Goal: Task Accomplishment & Management: Manage account settings

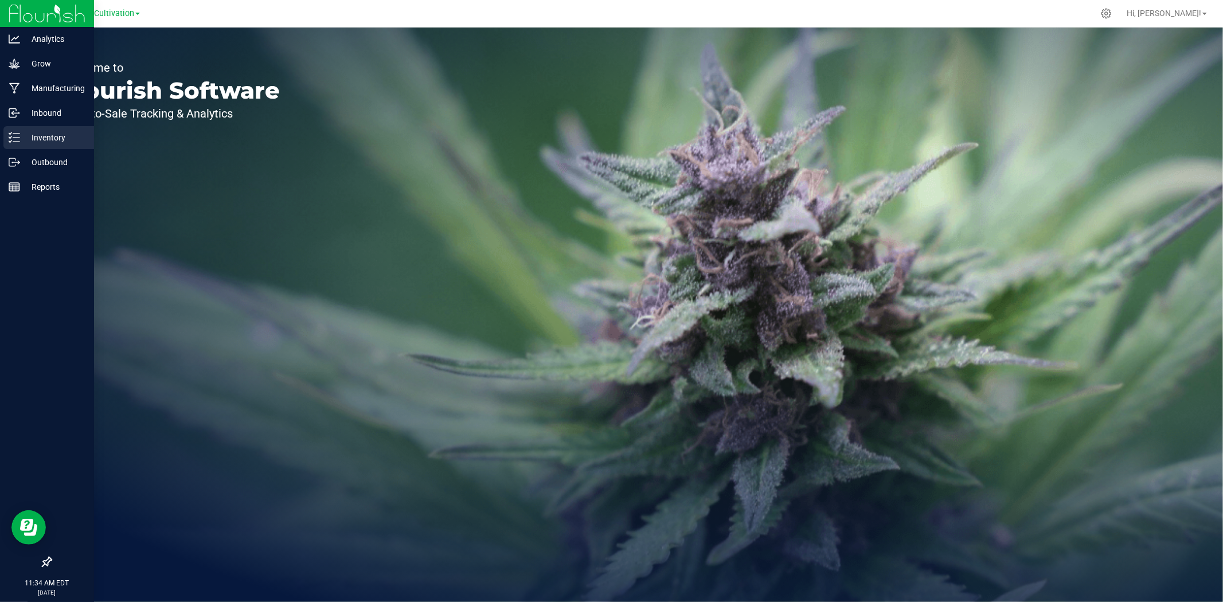
click at [21, 135] on p "Inventory" at bounding box center [54, 138] width 69 height 14
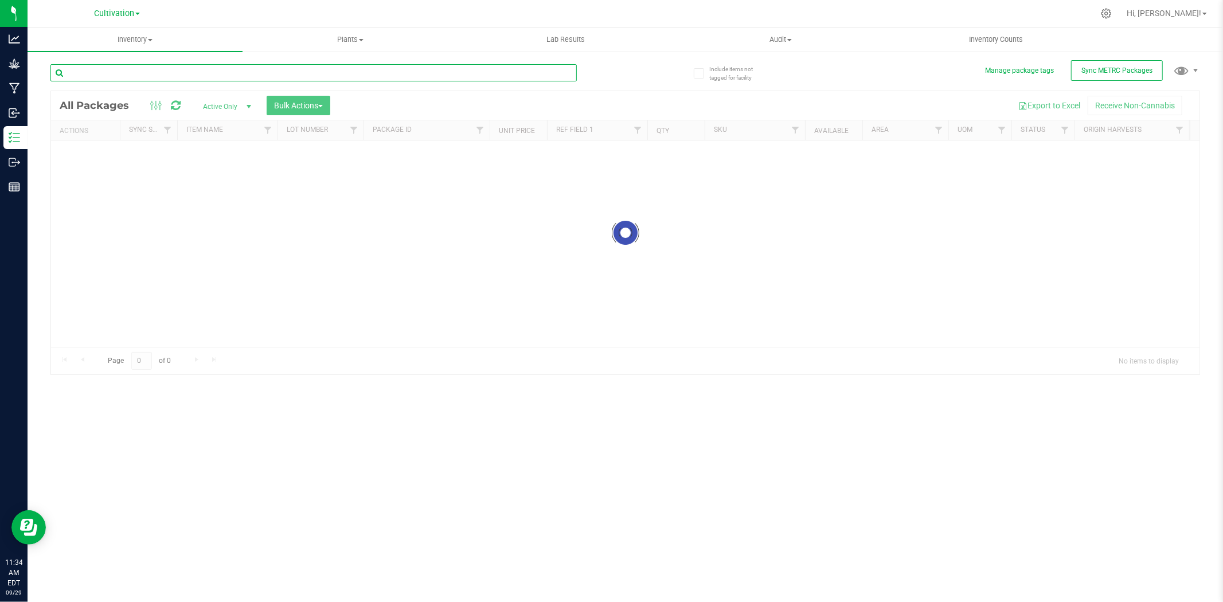
click at [388, 73] on div "Inventory All packages All inventory Waste log Create inventory Plants All plan…" at bounding box center [625, 315] width 1195 height 574
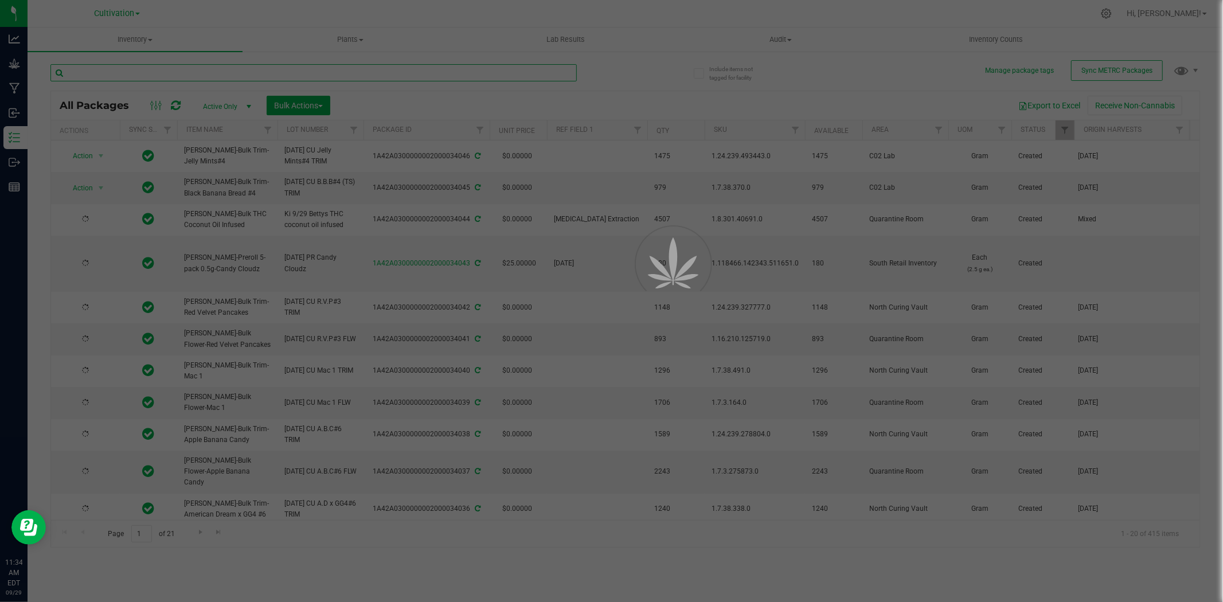
type input "[DATE]"
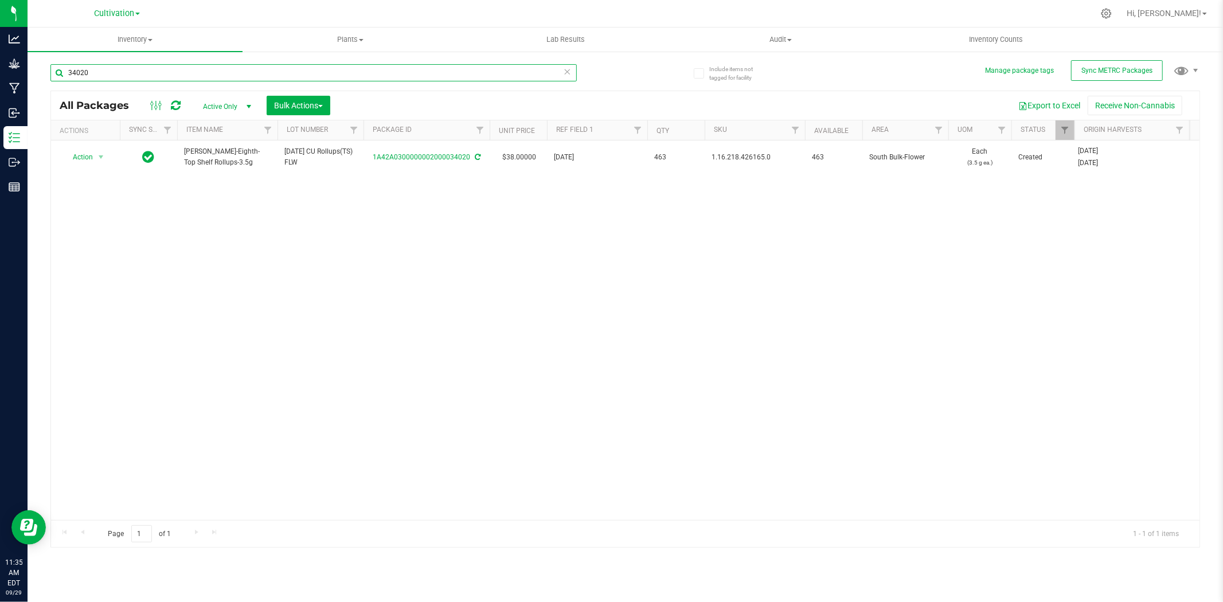
type input "34020"
click at [575, 62] on div "34020" at bounding box center [337, 72] width 575 height 37
click at [565, 73] on icon at bounding box center [567, 71] width 8 height 14
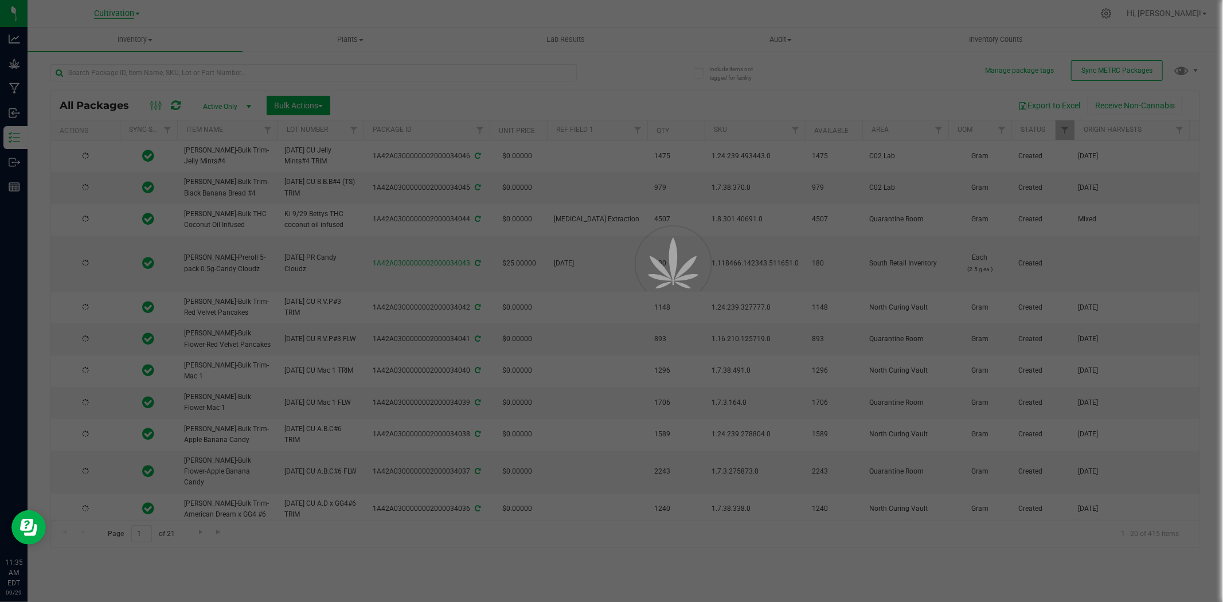
click at [125, 14] on span "Cultivation" at bounding box center [114, 14] width 40 height 10
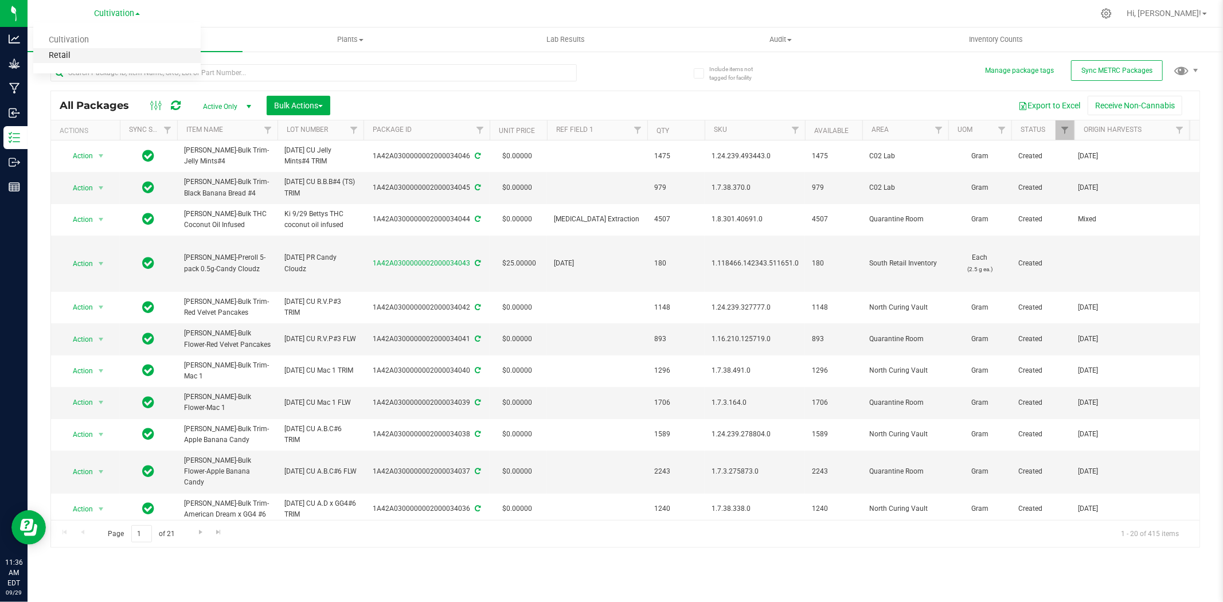
click at [125, 53] on link "Retail" at bounding box center [116, 55] width 167 height 15
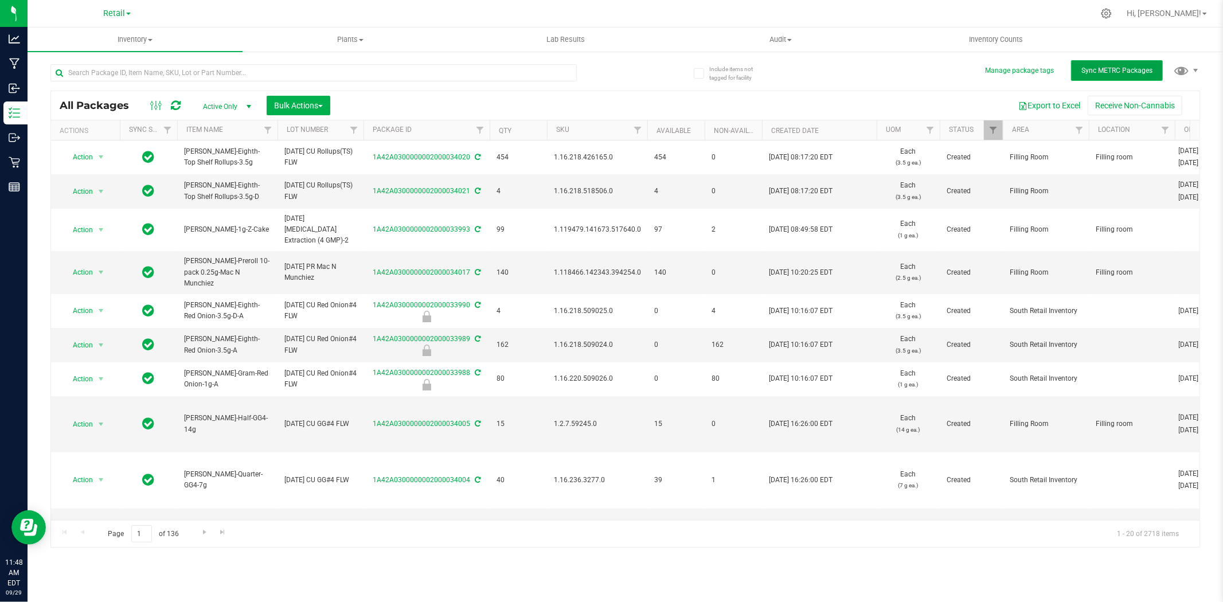
click at [1109, 77] on button "Sync METRC Packages" at bounding box center [1117, 70] width 92 height 21
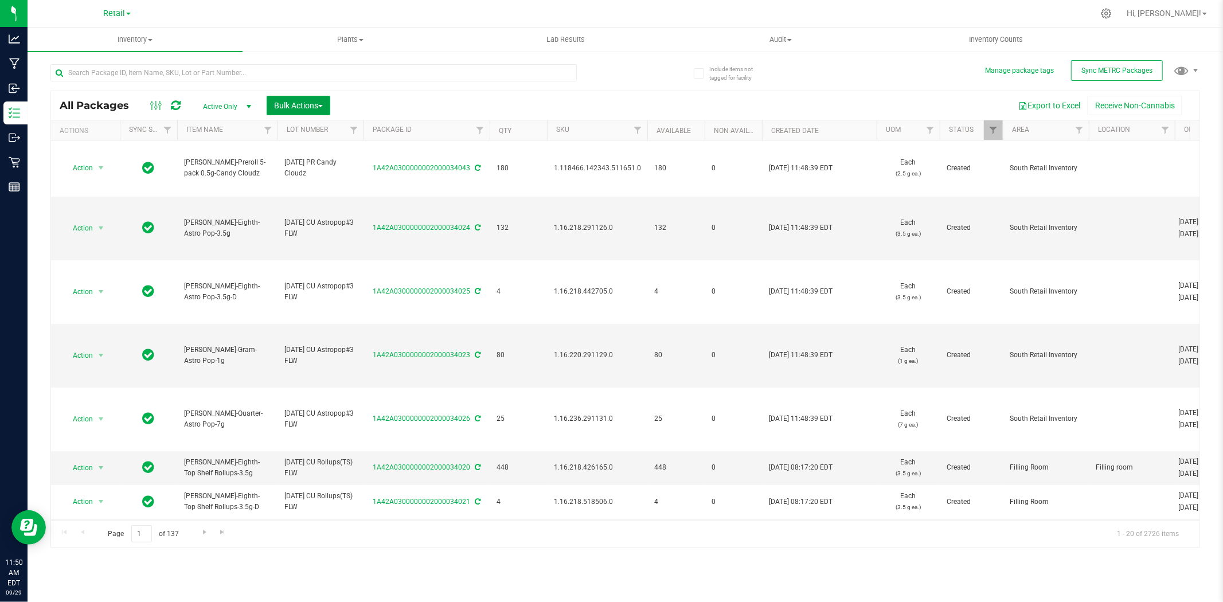
click at [294, 104] on span "Bulk Actions" at bounding box center [298, 105] width 49 height 9
click at [335, 212] on span "Lock/Unlock packages" at bounding box center [312, 215] width 79 height 9
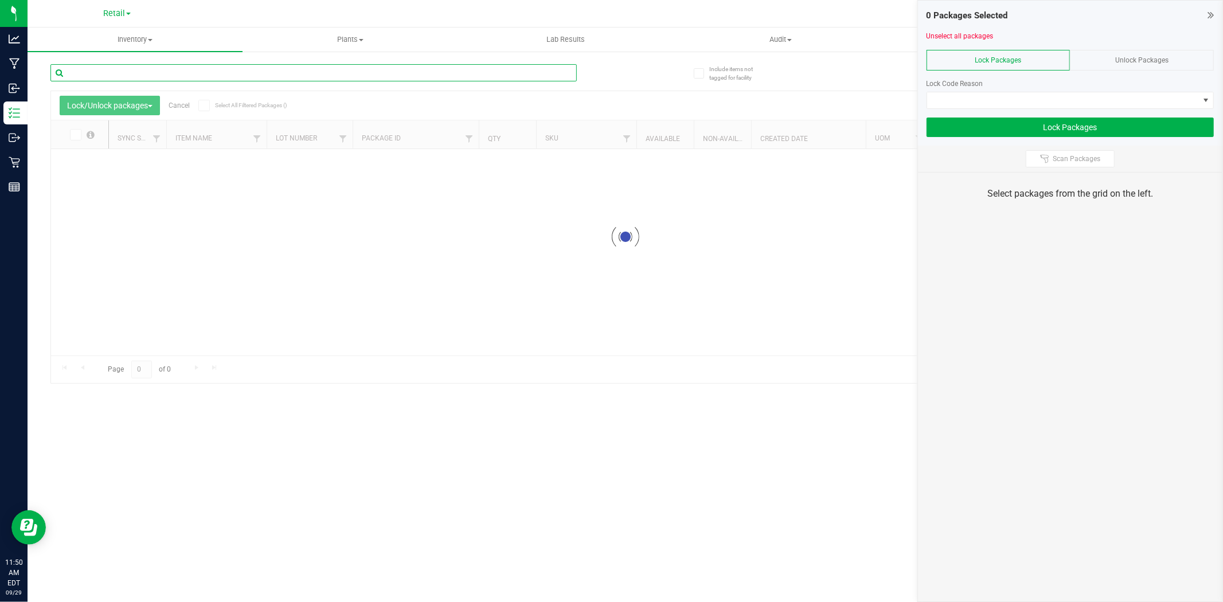
click at [374, 71] on input "text" at bounding box center [313, 72] width 526 height 17
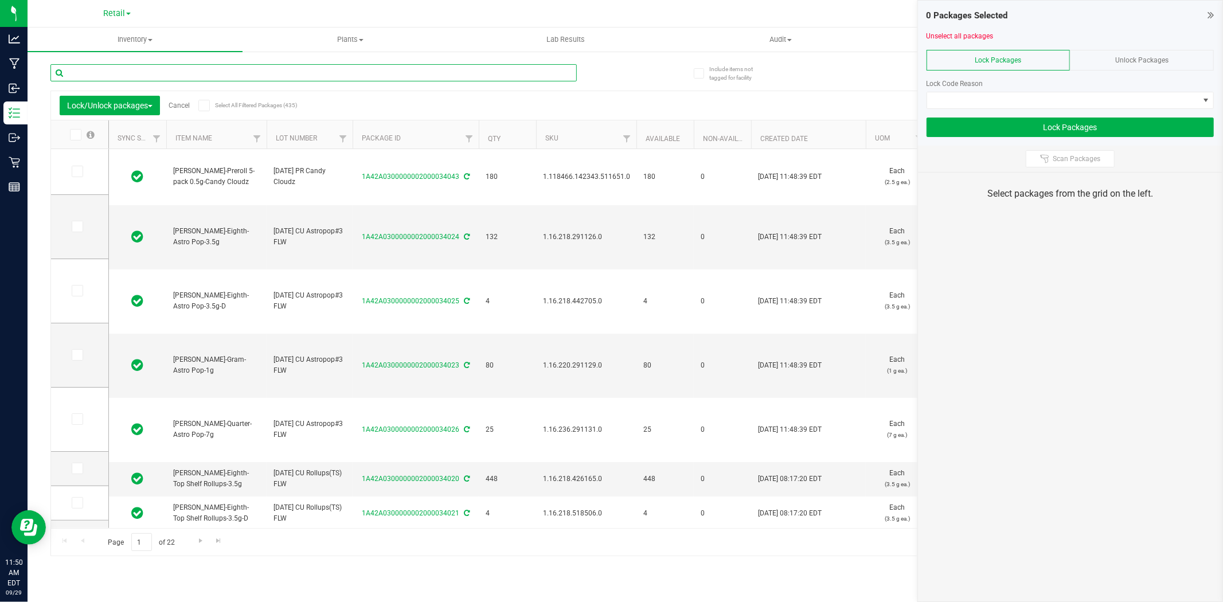
type input "[DATE]"
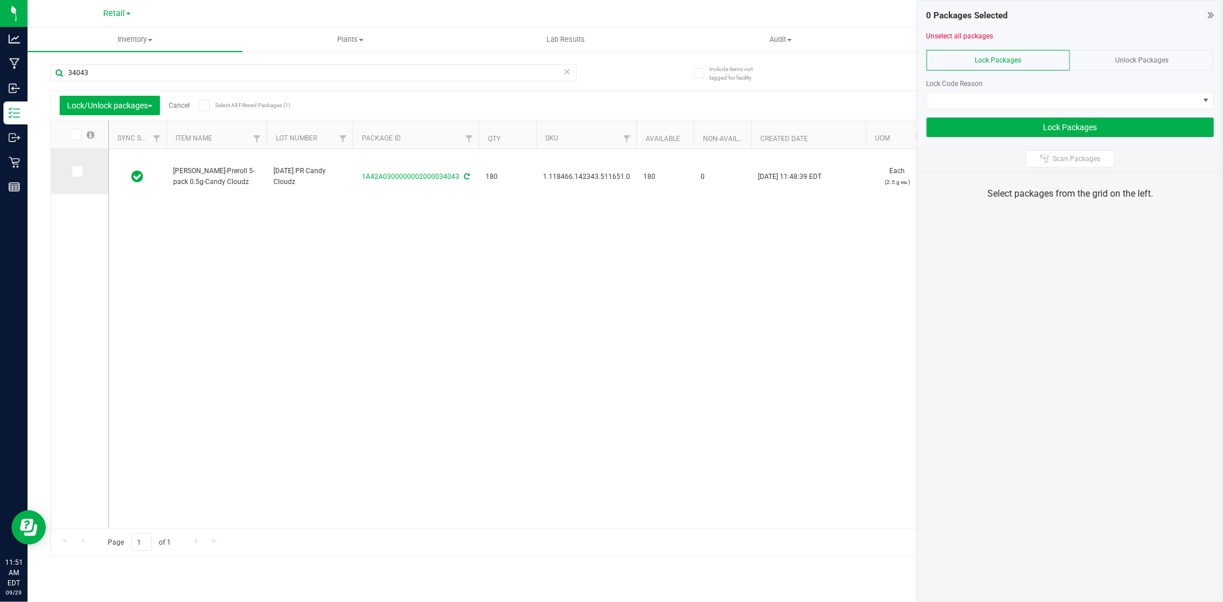
click at [79, 169] on span at bounding box center [77, 171] width 11 height 11
click at [81, 174] on span at bounding box center [77, 171] width 11 height 11
click at [0, 0] on input "checkbox" at bounding box center [0, 0] width 0 height 0
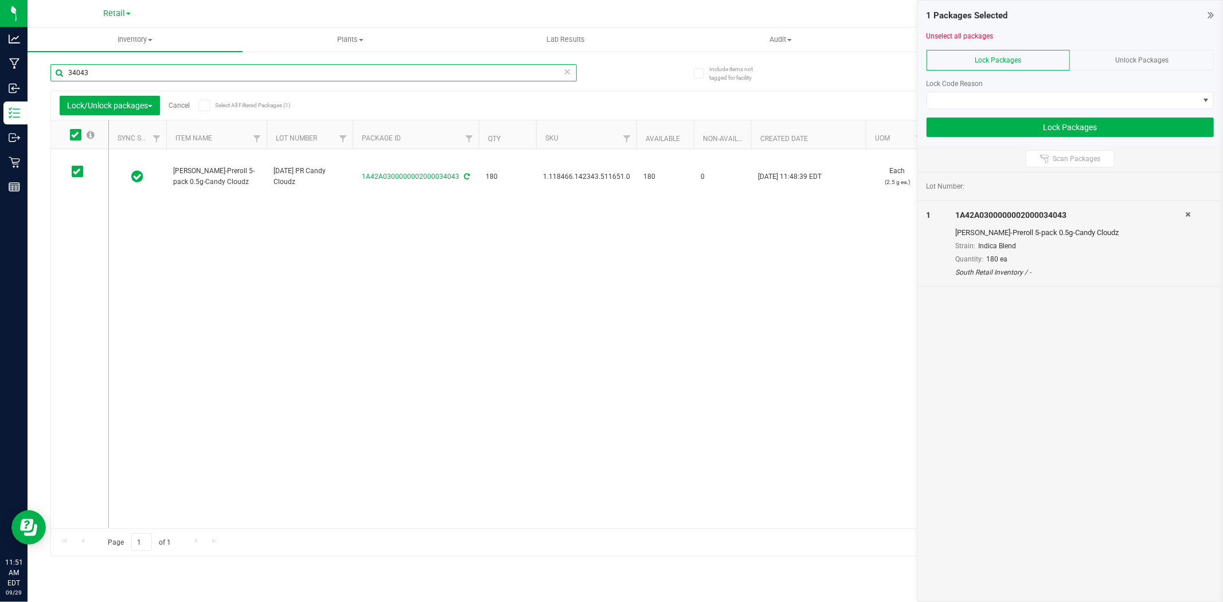
click at [106, 75] on input "34043" at bounding box center [313, 72] width 526 height 17
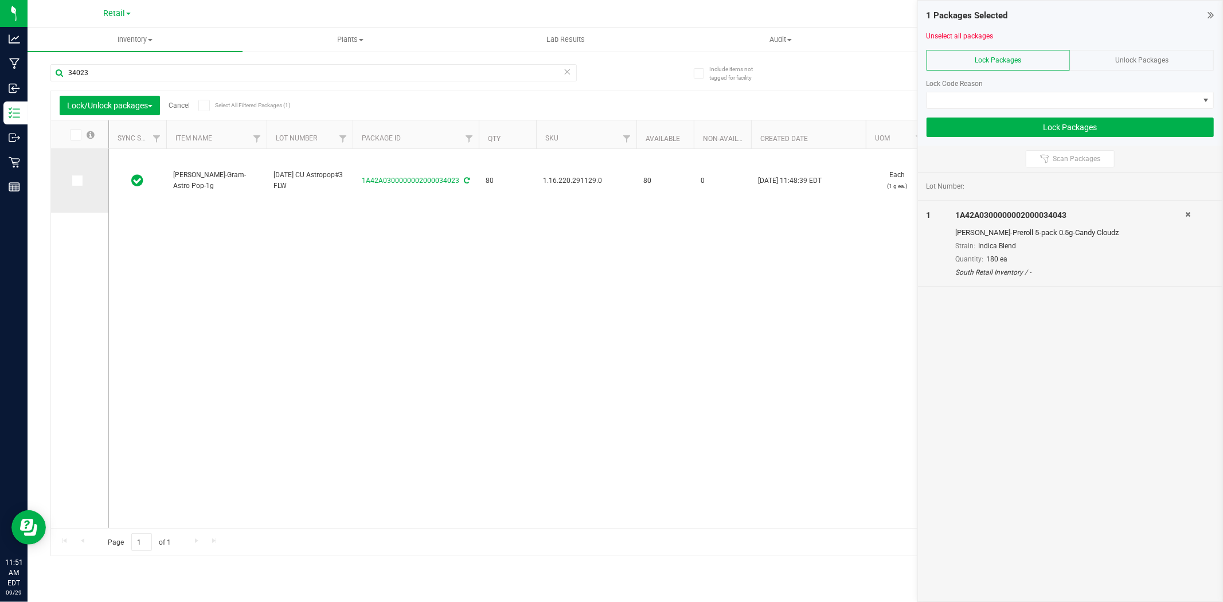
click at [84, 178] on label at bounding box center [80, 180] width 17 height 11
click at [0, 0] on input "checkbox" at bounding box center [0, 0] width 0 height 0
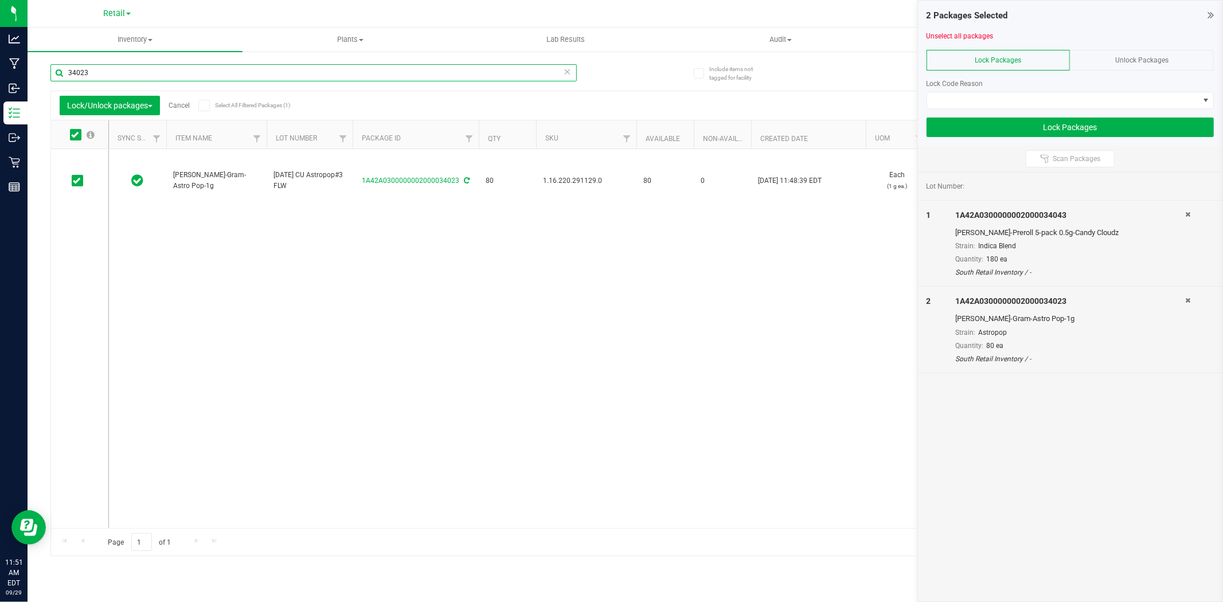
click at [99, 72] on input "34023" at bounding box center [313, 72] width 526 height 17
click at [77, 181] on icon at bounding box center [76, 181] width 7 height 0
click at [0, 0] on input "checkbox" at bounding box center [0, 0] width 0 height 0
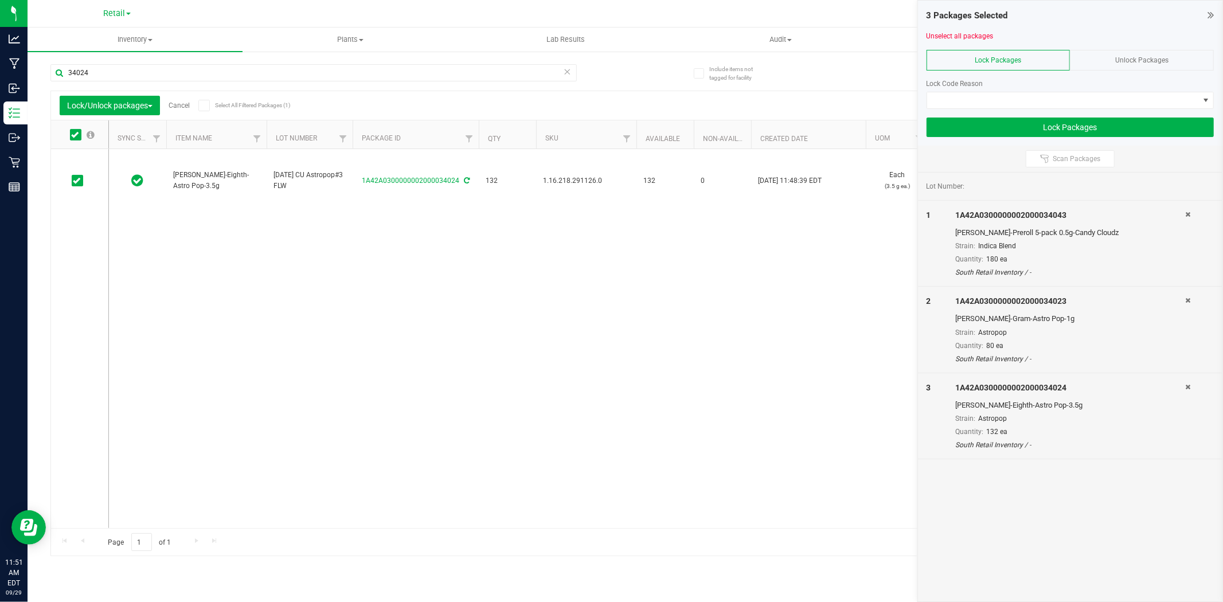
click at [96, 63] on div "34024" at bounding box center [337, 72] width 575 height 37
click at [95, 64] on input "34024" at bounding box center [313, 72] width 526 height 17
click at [77, 181] on icon at bounding box center [76, 181] width 7 height 0
click at [0, 0] on input "checkbox" at bounding box center [0, 0] width 0 height 0
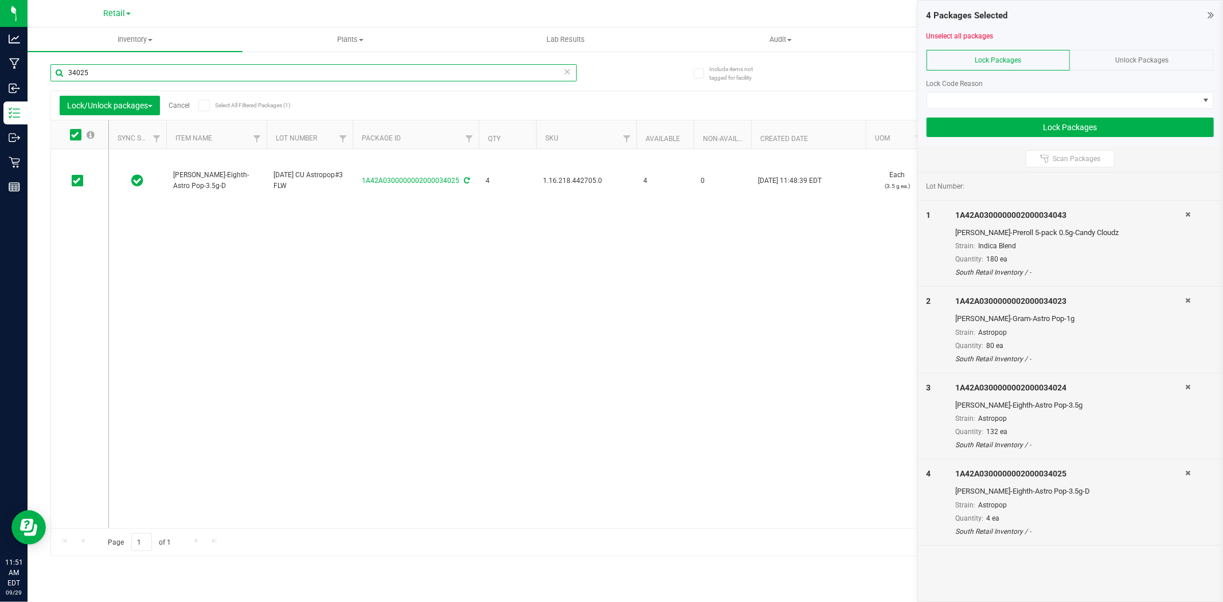
click at [92, 71] on input "34025" at bounding box center [313, 72] width 526 height 17
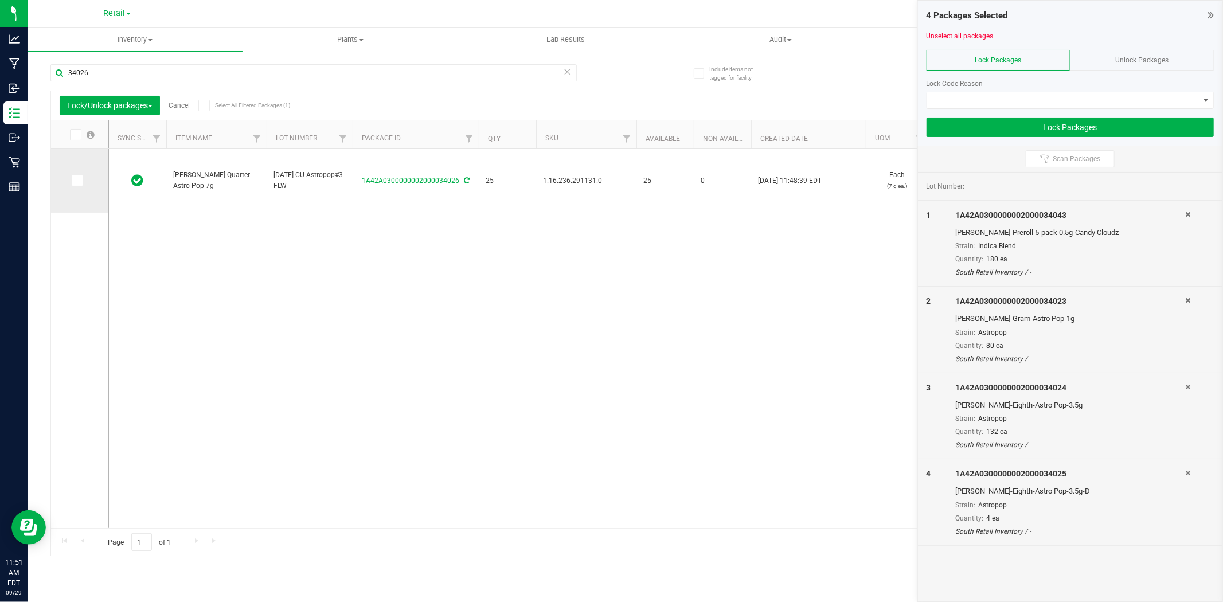
click at [73, 181] on icon at bounding box center [76, 181] width 7 height 0
click at [0, 0] on input "checkbox" at bounding box center [0, 0] width 0 height 0
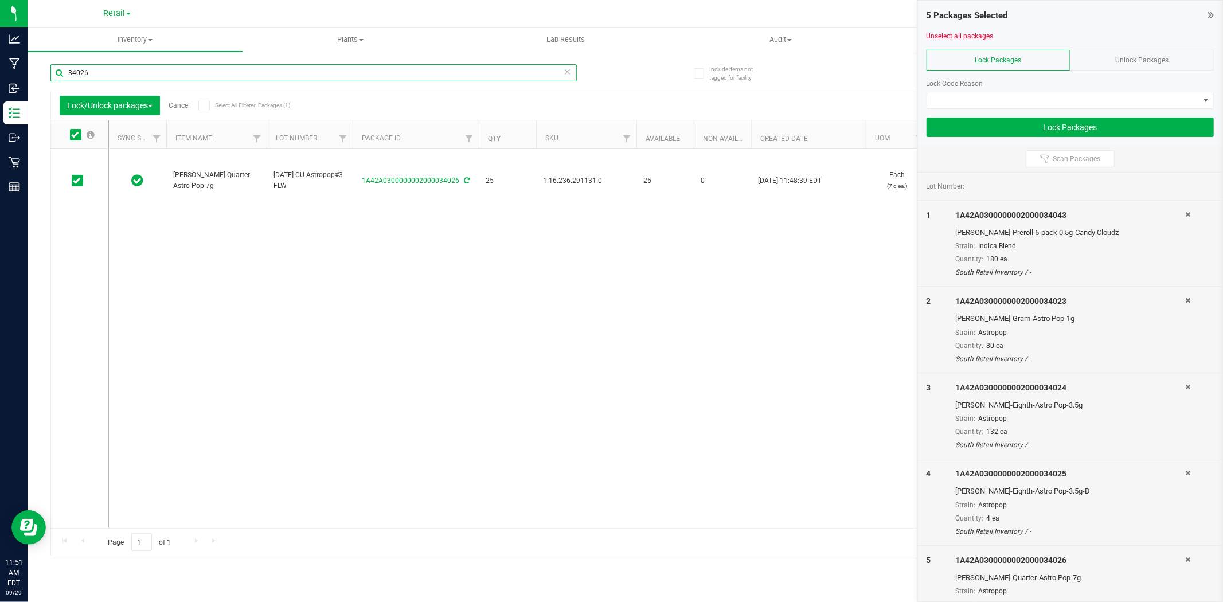
click at [97, 64] on input "34026" at bounding box center [313, 72] width 526 height 17
type input "3"
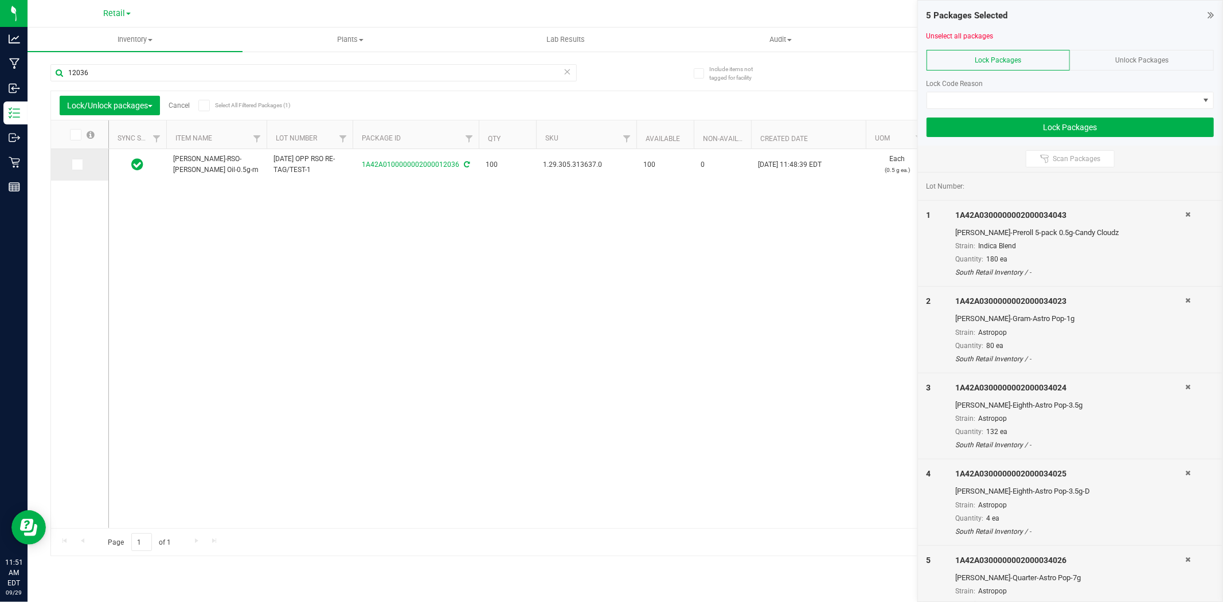
click at [77, 164] on icon at bounding box center [76, 164] width 7 height 0
click at [0, 0] on input "checkbox" at bounding box center [0, 0] width 0 height 0
click at [113, 70] on input "12036" at bounding box center [313, 72] width 526 height 17
click at [77, 165] on span at bounding box center [77, 169] width 11 height 11
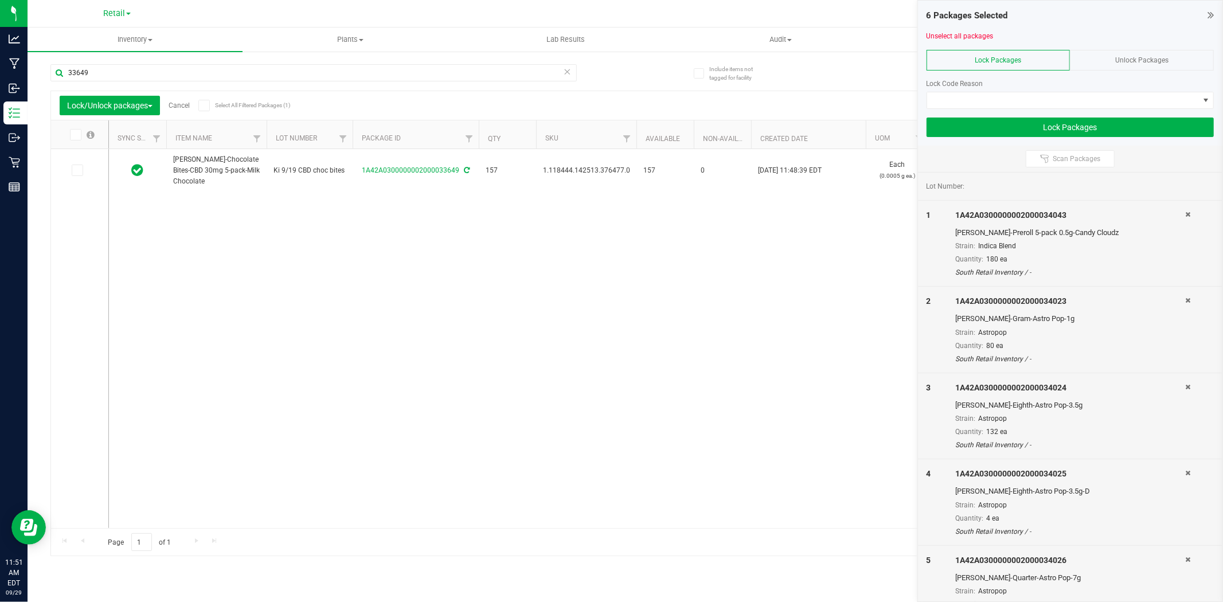
click at [0, 0] on input "checkbox" at bounding box center [0, 0] width 0 height 0
click at [105, 70] on input "33649" at bounding box center [313, 72] width 526 height 17
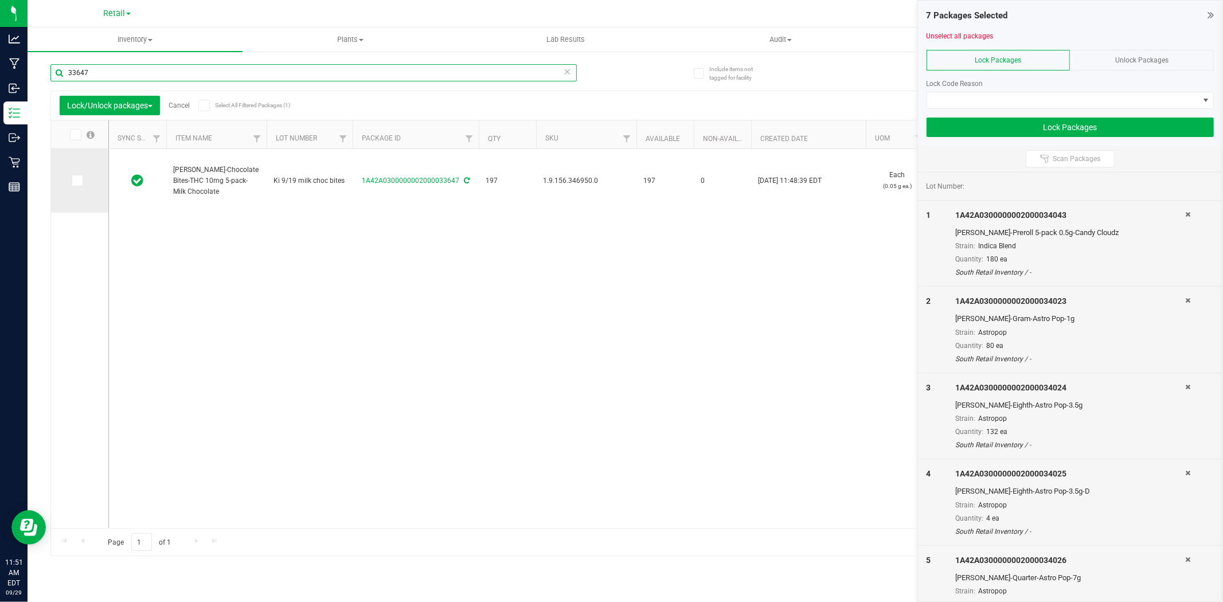
type input "33647"
click at [76, 181] on icon at bounding box center [76, 181] width 7 height 0
click at [0, 0] on input "checkbox" at bounding box center [0, 0] width 0 height 0
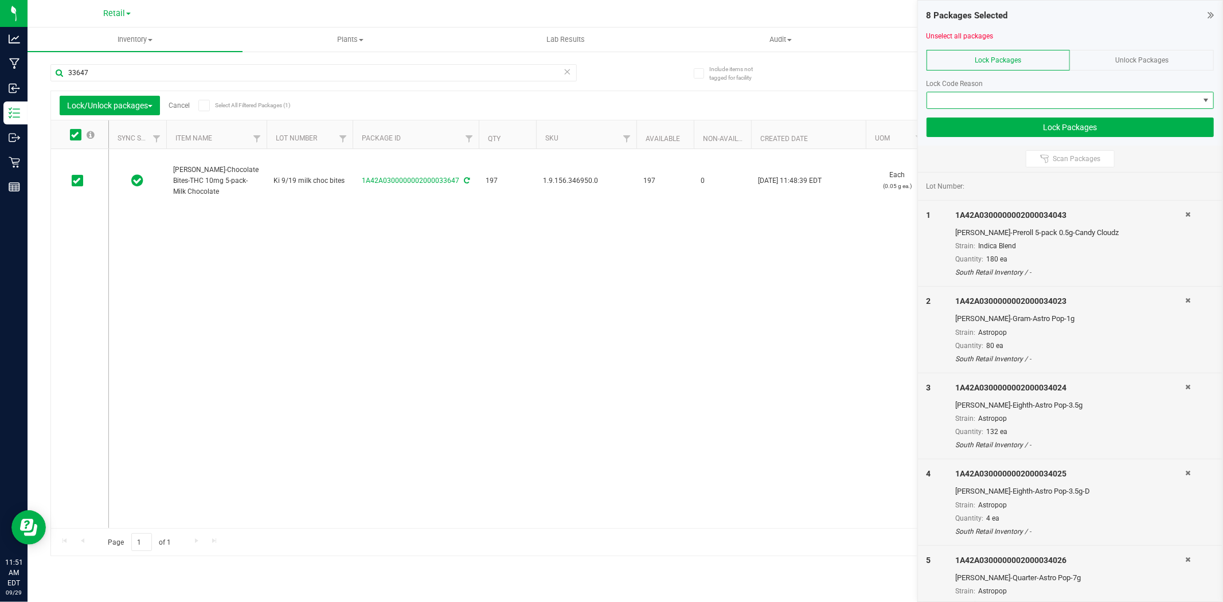
click at [1000, 99] on span at bounding box center [1063, 100] width 272 height 16
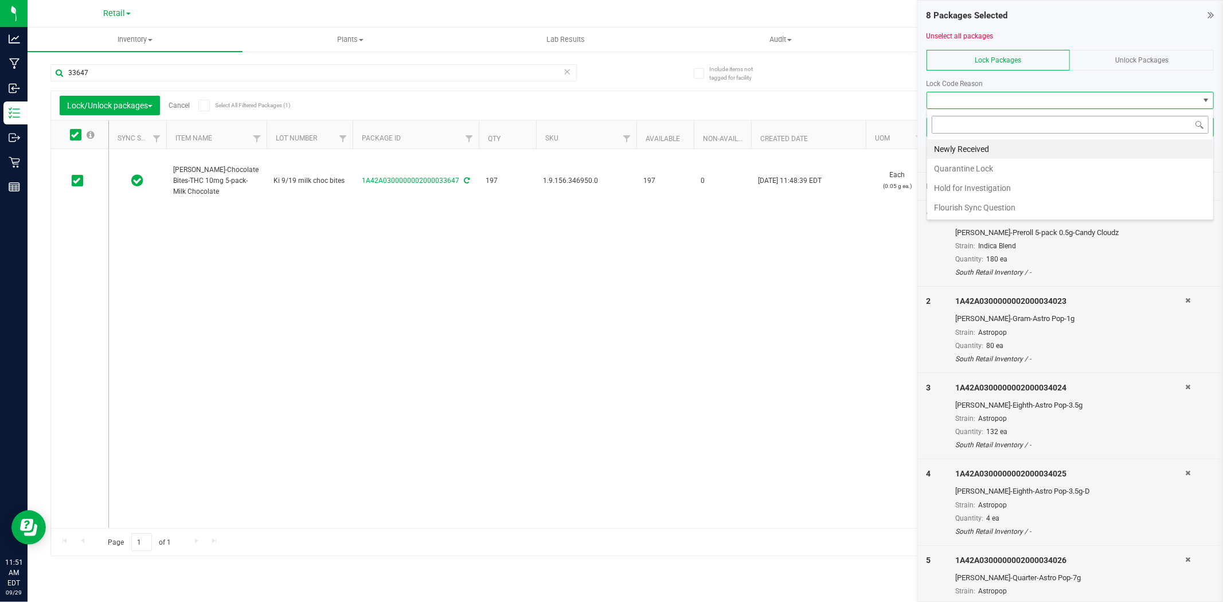
scroll to position [17, 287]
click at [1009, 150] on li "Newly Received" at bounding box center [1070, 148] width 286 height 19
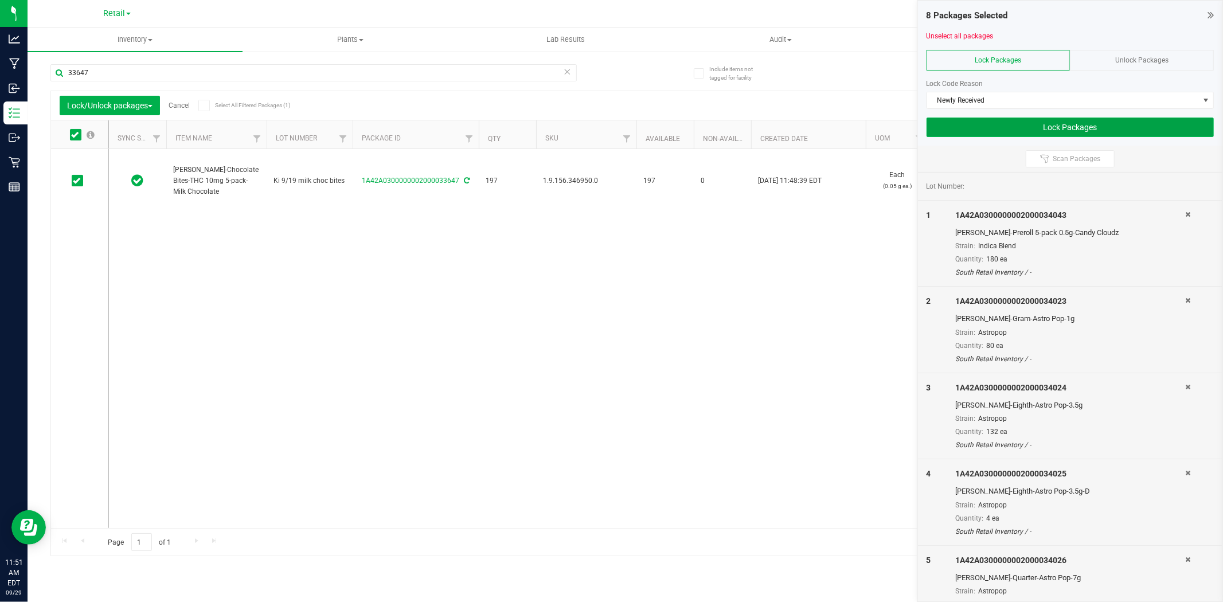
click at [1002, 134] on button "Lock Packages" at bounding box center [1069, 126] width 287 height 19
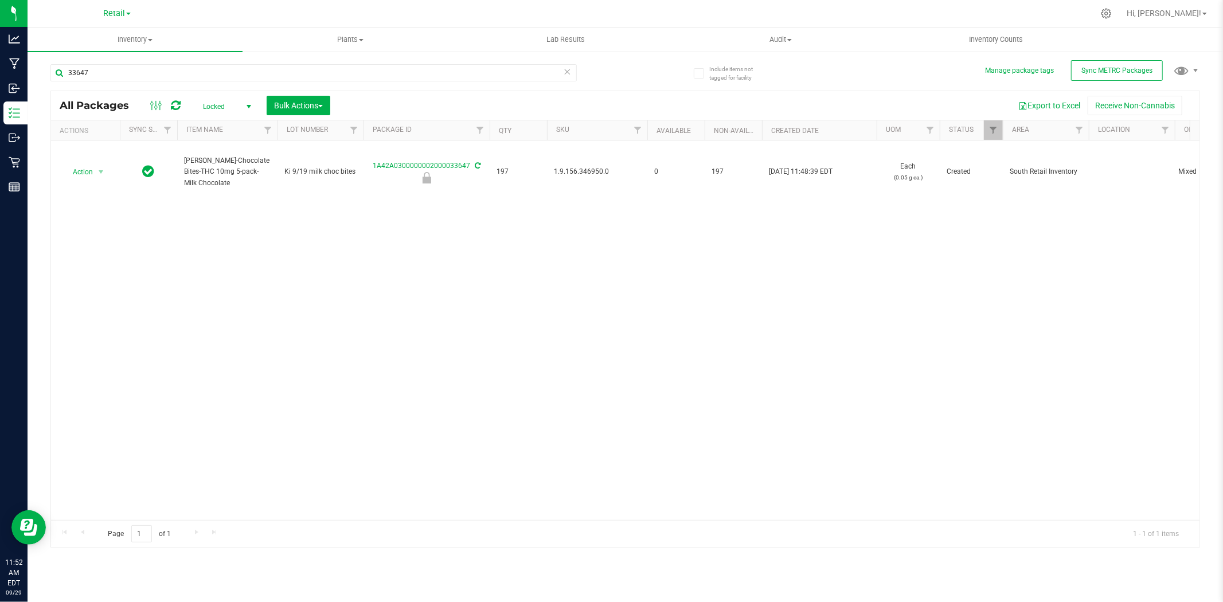
click at [567, 70] on icon at bounding box center [567, 71] width 8 height 14
